Goal: Task Accomplishment & Management: Complete application form

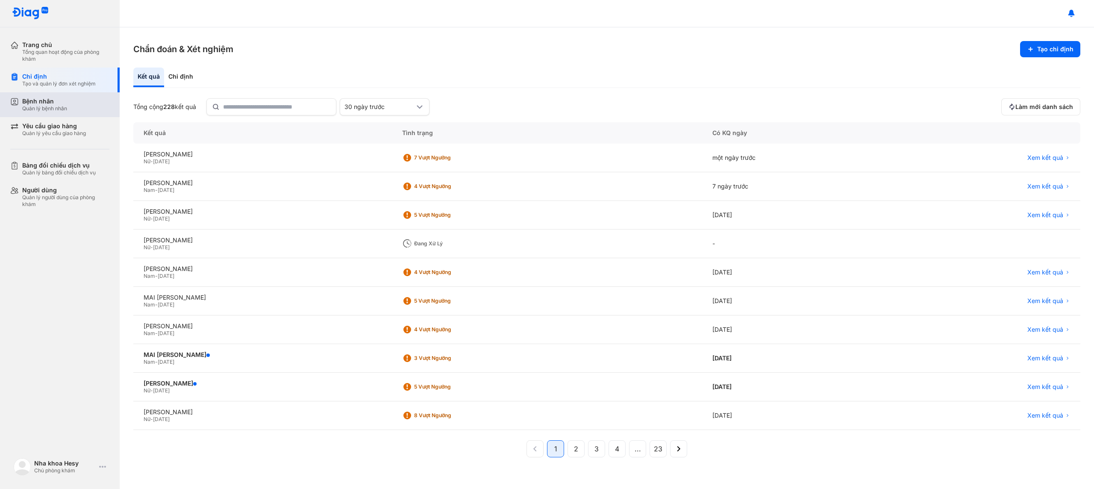
click at [80, 98] on div "Bệnh nhân Quản lý bệnh nhân" at bounding box center [65, 104] width 87 height 15
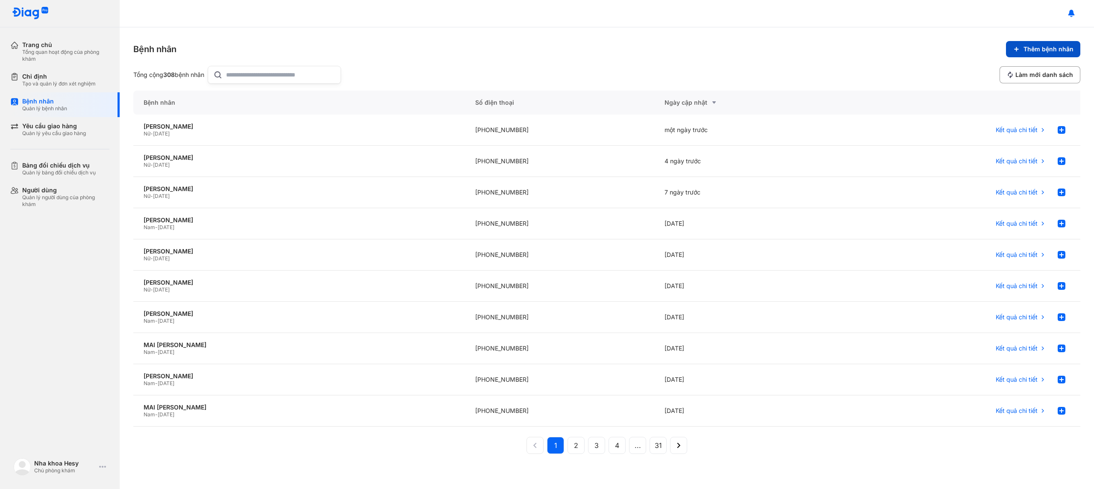
click at [1054, 46] on span "Thêm bệnh nhân" at bounding box center [1048, 49] width 50 height 8
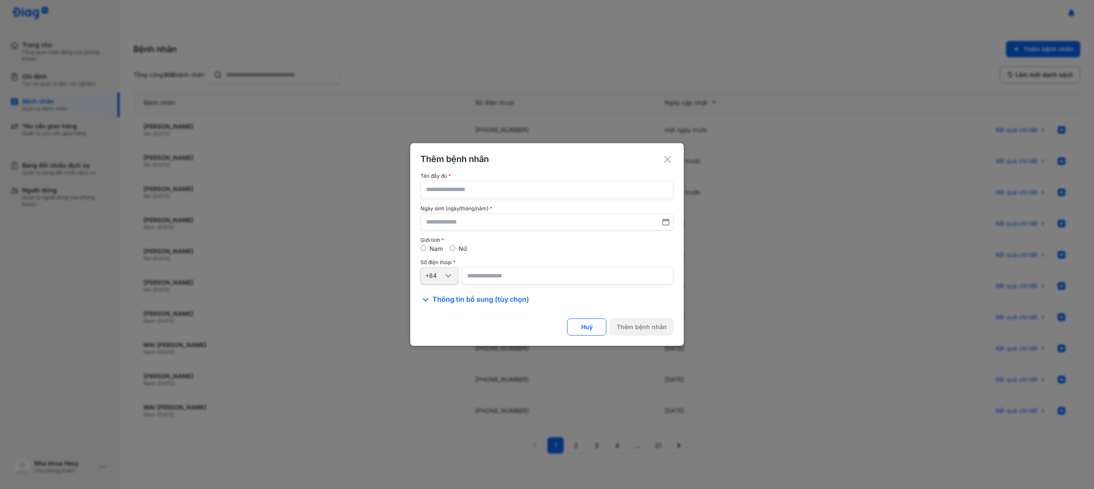
click at [543, 188] on input "text" at bounding box center [547, 189] width 242 height 17
type input "**********"
click at [456, 248] on div "Nữ" at bounding box center [459, 249] width 18 height 8
click at [492, 281] on input "number" at bounding box center [568, 275] width 212 height 17
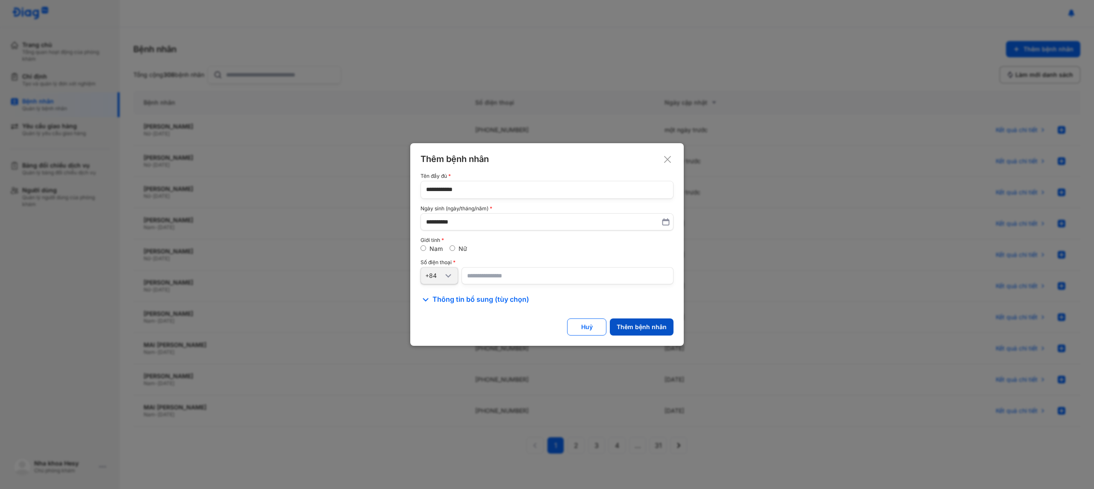
type input "**********"
click at [653, 325] on div "Thêm bệnh nhân" at bounding box center [642, 327] width 50 height 8
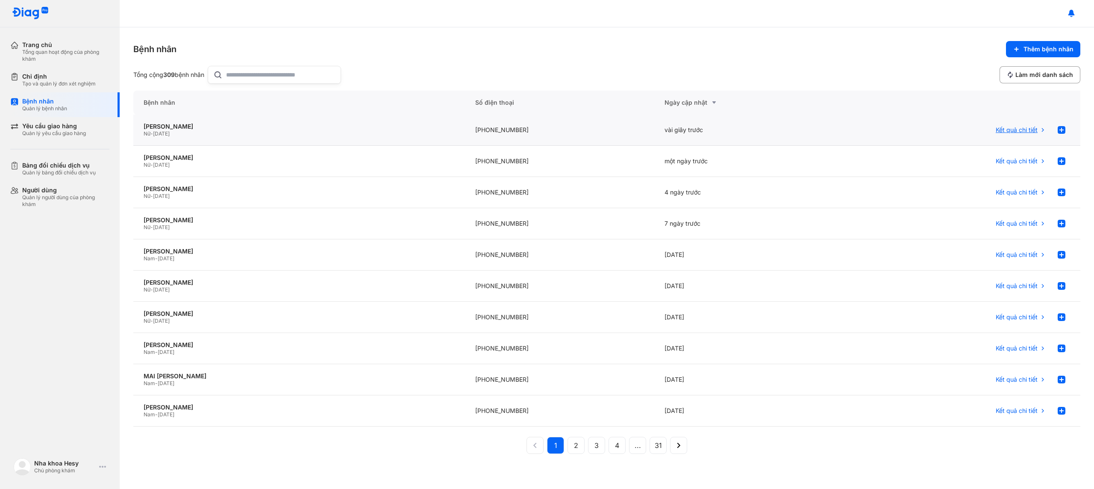
click at [1020, 131] on span "Kết quả chi tiết" at bounding box center [1017, 130] width 42 height 8
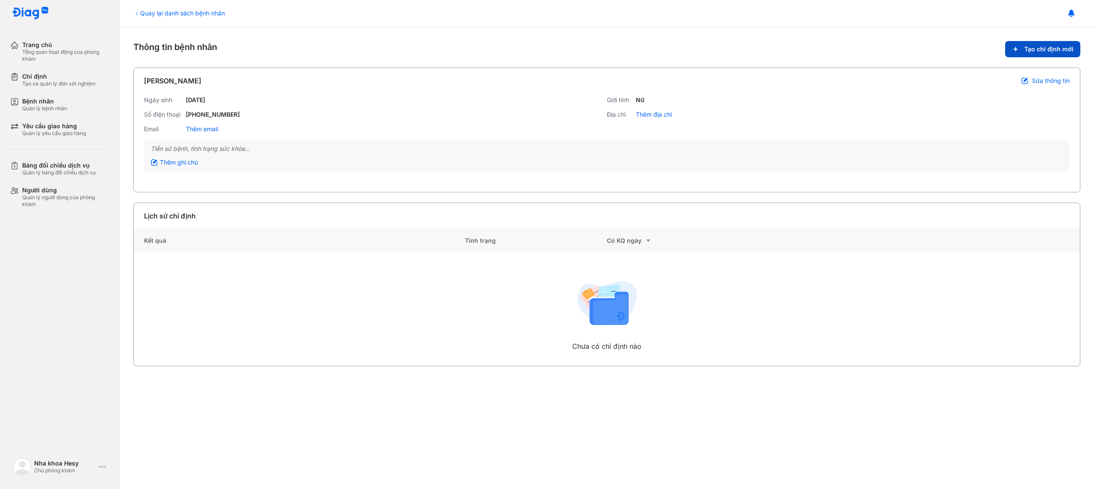
click at [1063, 51] on span "Tạo chỉ định mới" at bounding box center [1048, 49] width 49 height 8
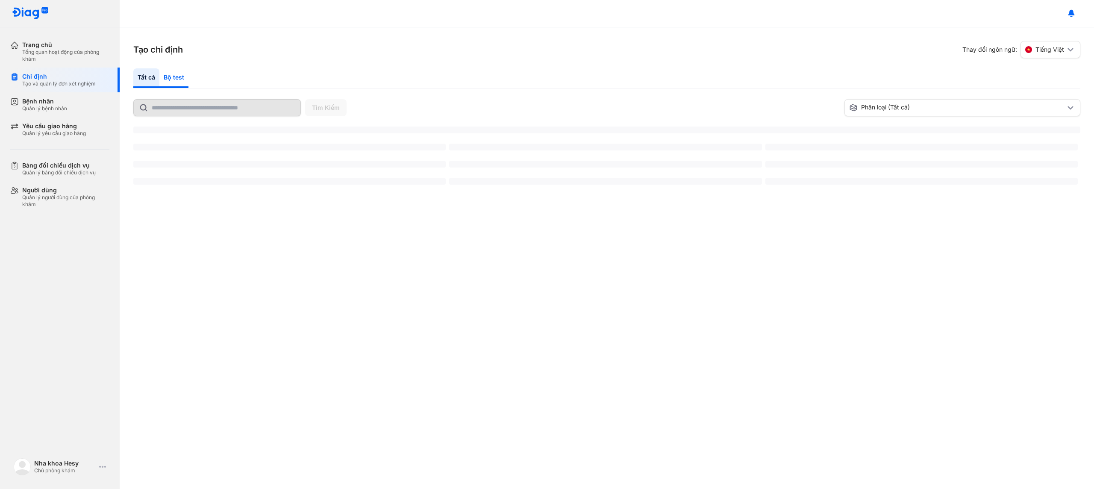
click at [174, 77] on div "Bộ test" at bounding box center [173, 78] width 29 height 20
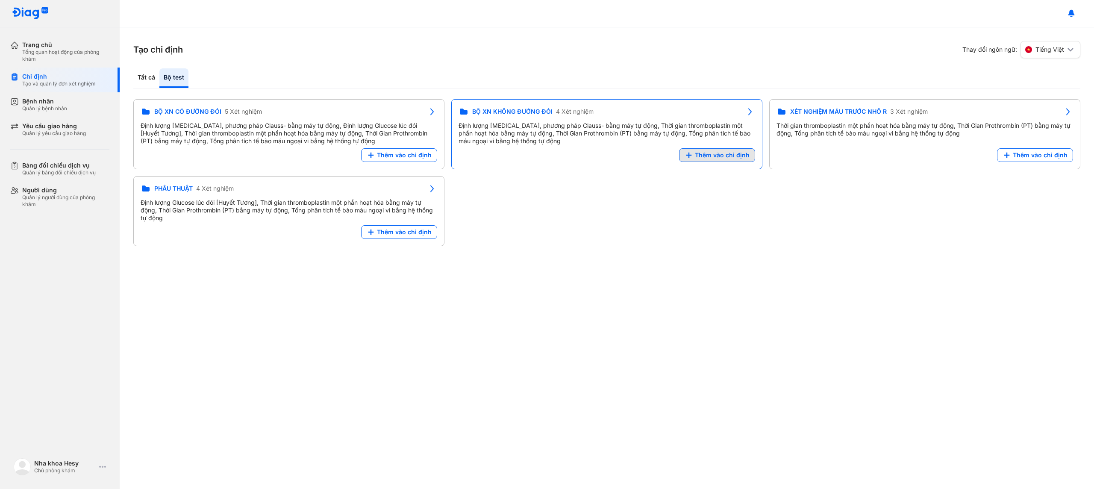
click at [710, 158] on span "Thêm vào chỉ định" at bounding box center [722, 155] width 55 height 8
click at [658, 313] on div "Tạo chỉ định Thay đổi ngôn ngữ: Tiếng Việt Tất cả Bộ test Tìm Kiếm Phân loại (T…" at bounding box center [607, 258] width 974 height 462
click at [666, 168] on div "BỘ XN CÓ ĐƯỜNG ĐÓI 5 Xét nghiệm Định lượng [MEDICAL_DATA], phương pháp Clauss- …" at bounding box center [606, 172] width 947 height 147
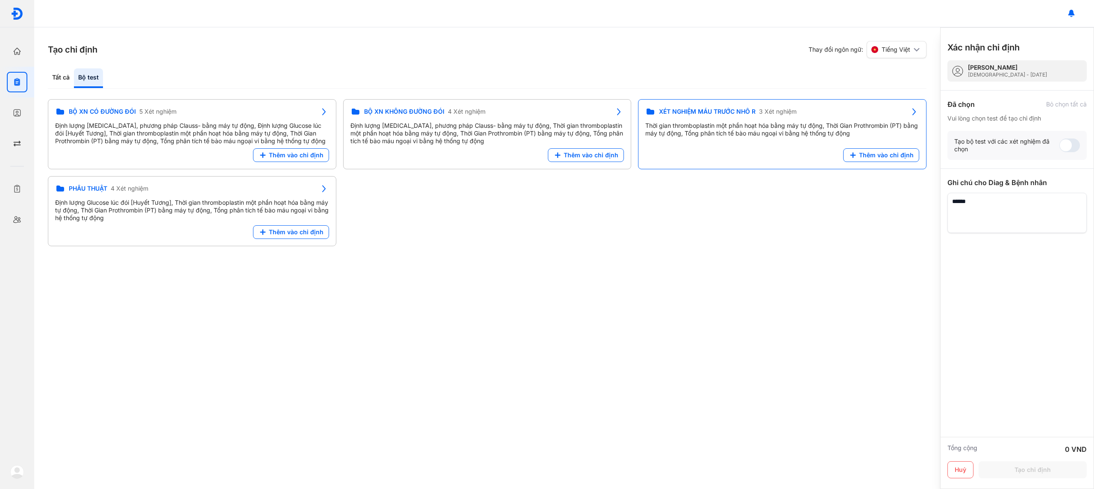
click at [669, 167] on div "XÉT NGHIỆM MÁU TRƯỚC NHỔ R 3 Xét nghiệm Thời gian thromboplastin một phần hoạt …" at bounding box center [782, 134] width 288 height 70
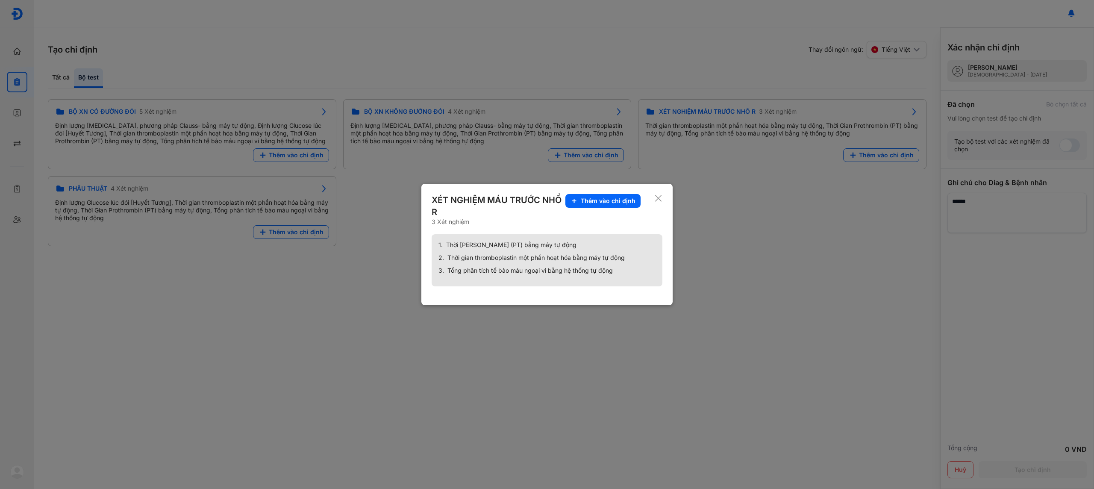
click at [746, 218] on div at bounding box center [547, 244] width 1094 height 489
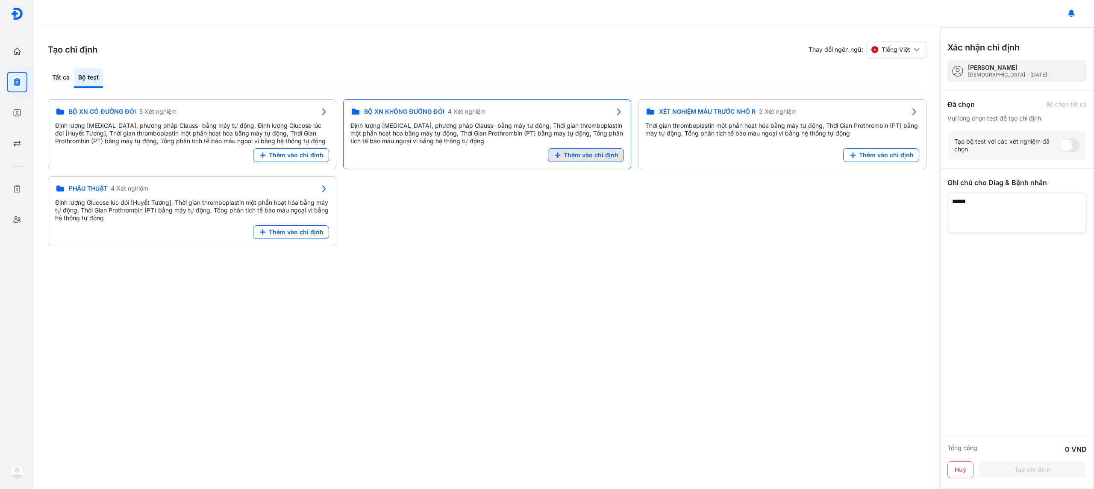
click at [597, 157] on span "Thêm vào chỉ định" at bounding box center [591, 155] width 55 height 8
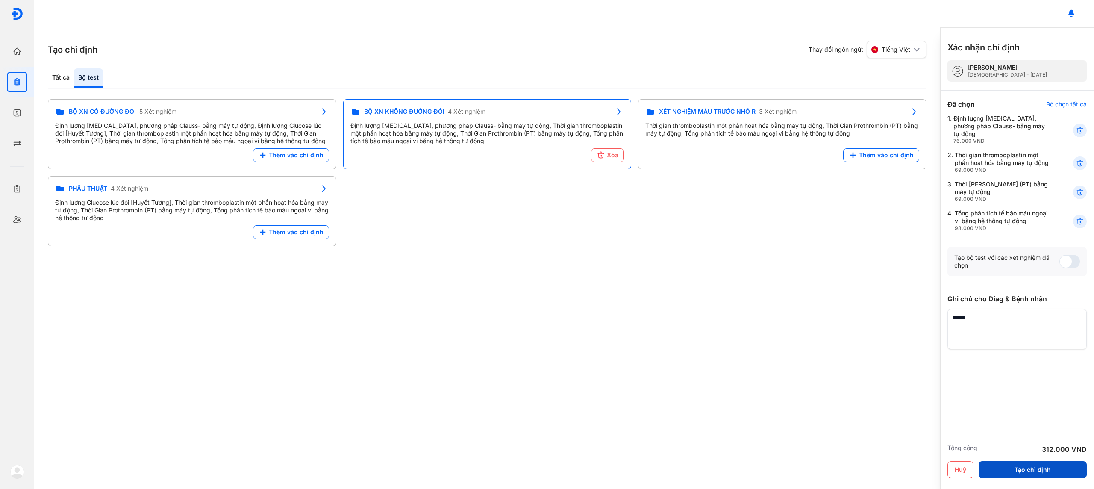
click at [1047, 463] on button "Tạo chỉ định" at bounding box center [1033, 469] width 108 height 17
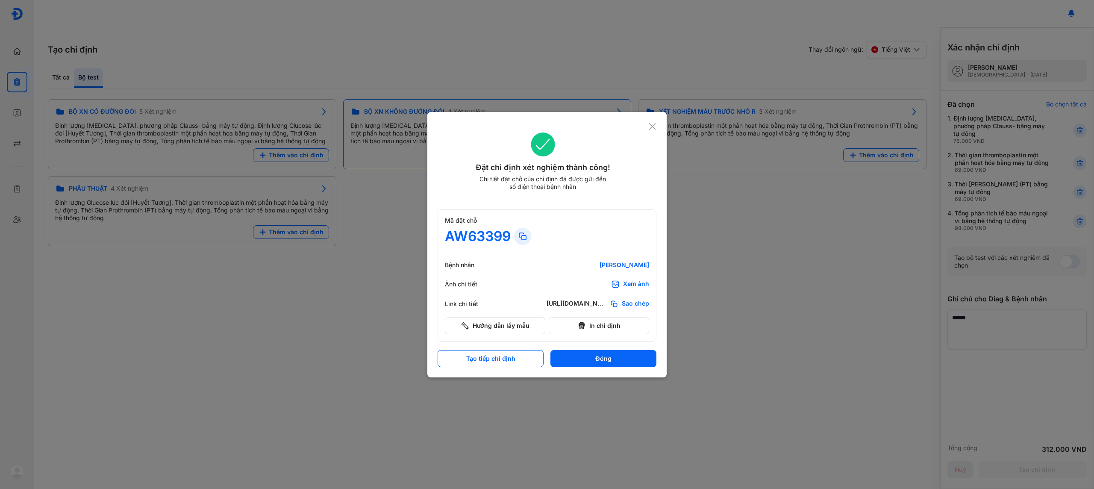
click at [597, 326] on button "In chỉ định" at bounding box center [599, 325] width 100 height 17
click at [588, 323] on button "In chỉ định" at bounding box center [599, 325] width 100 height 17
click at [582, 364] on button "Đóng" at bounding box center [603, 358] width 106 height 17
